Goal: Task Accomplishment & Management: Manage account settings

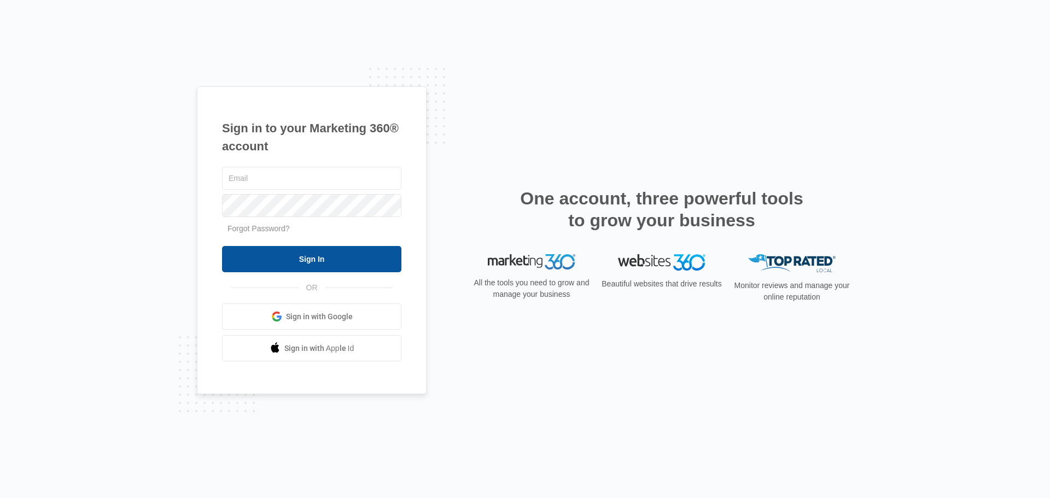
type input "[EMAIL_ADDRESS][DOMAIN_NAME]"
click at [385, 264] on input "Sign In" at bounding box center [311, 259] width 179 height 26
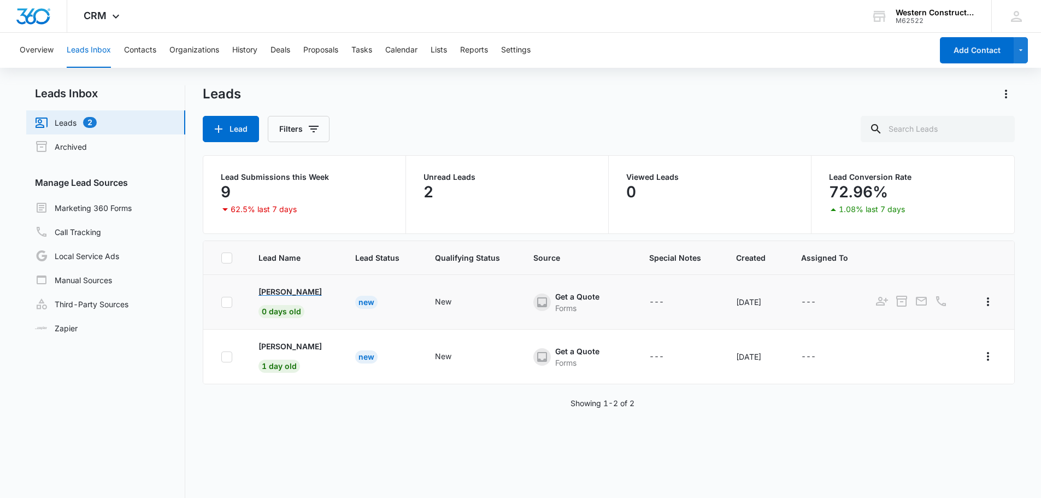
click at [271, 297] on p "Lisa Cook" at bounding box center [290, 291] width 63 height 11
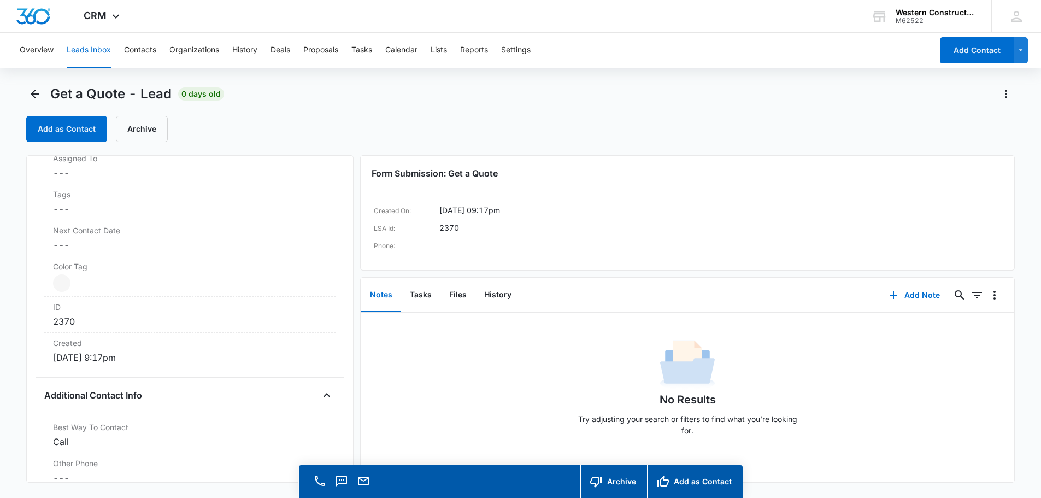
scroll to position [765, 0]
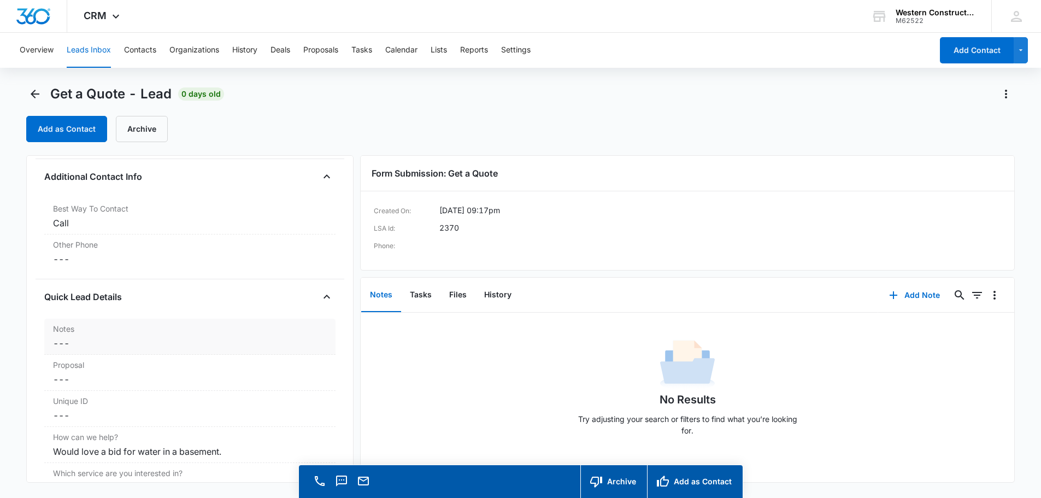
click at [80, 339] on dd "Cancel Save Changes ---" at bounding box center [190, 343] width 274 height 13
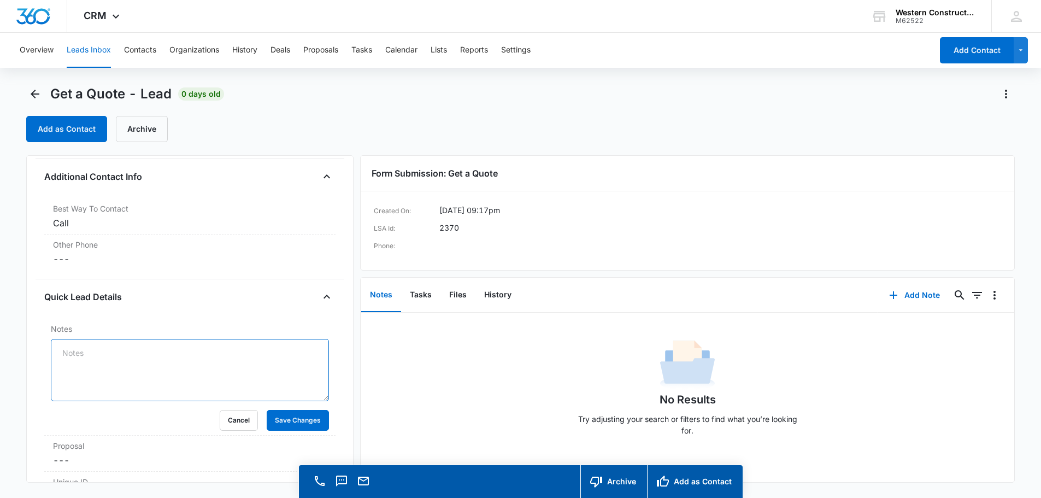
click at [74, 354] on textarea "Notes" at bounding box center [190, 370] width 278 height 62
type textarea "Estimate scheduled 10/13/2025"
click at [284, 418] on button "Save Changes" at bounding box center [298, 420] width 62 height 21
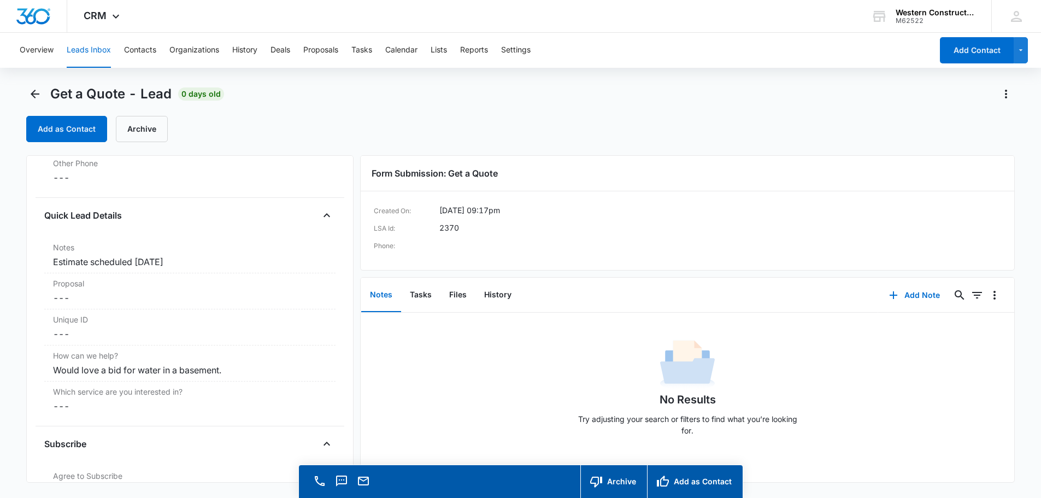
scroll to position [984, 0]
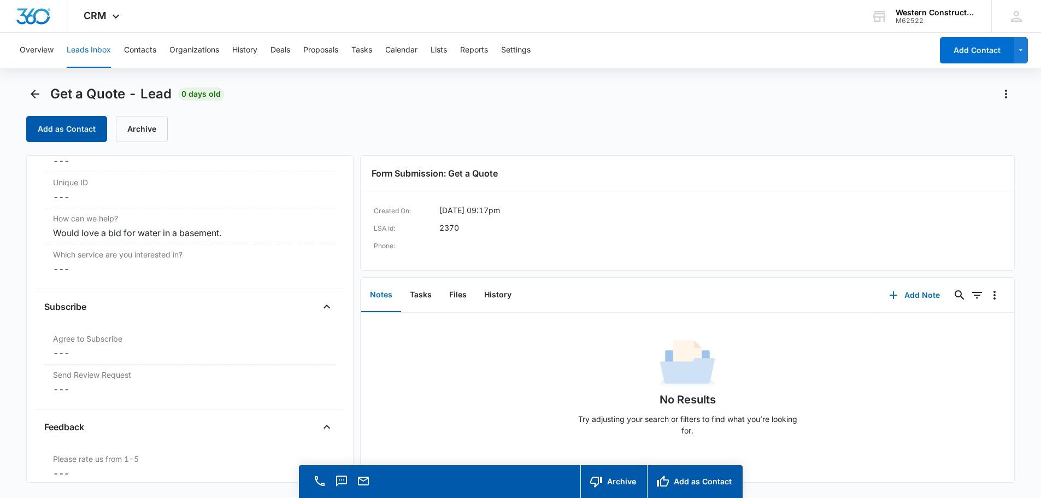
click at [89, 133] on button "Add as Contact" at bounding box center [66, 129] width 81 height 26
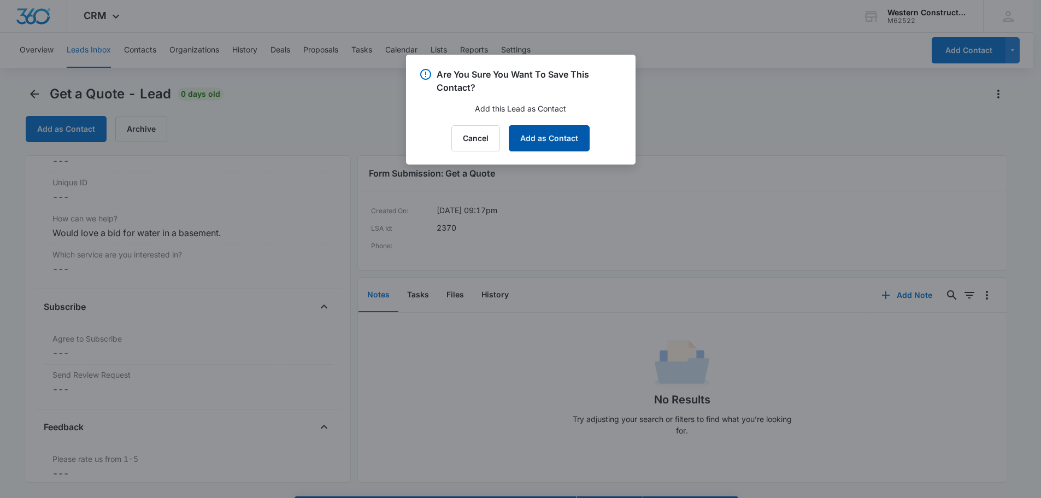
click at [546, 137] on button "Add as Contact" at bounding box center [549, 138] width 81 height 26
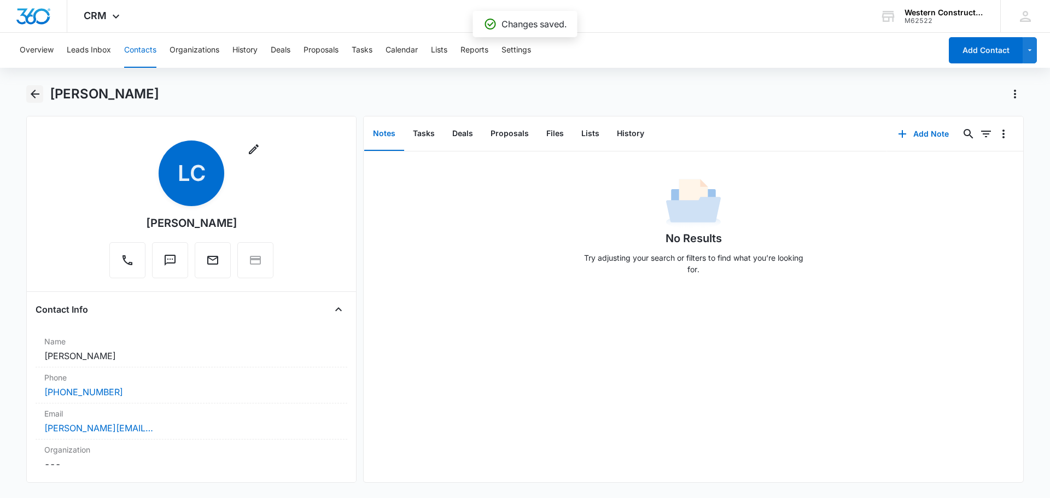
click at [42, 97] on button "Back" at bounding box center [34, 93] width 17 height 17
